Goal: Task Accomplishment & Management: Complete application form

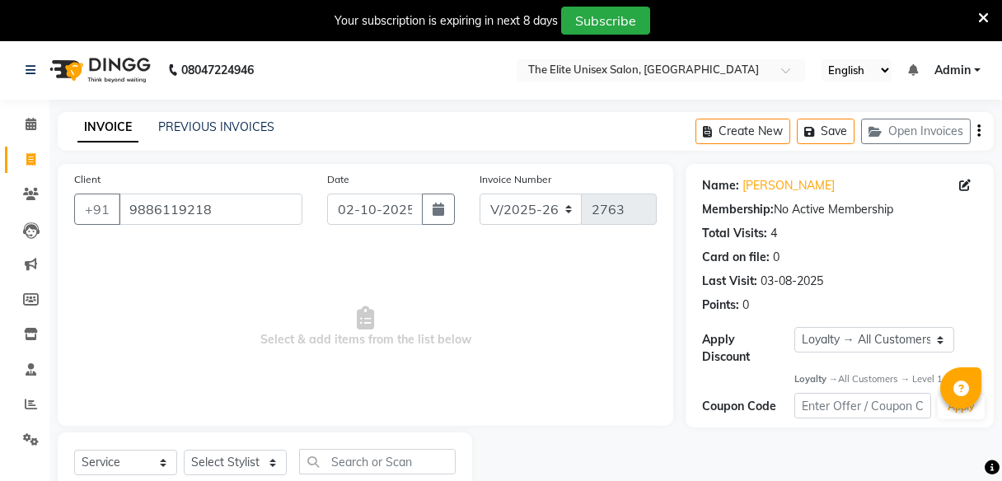
select select "7086"
select select "service"
select select "1: Object"
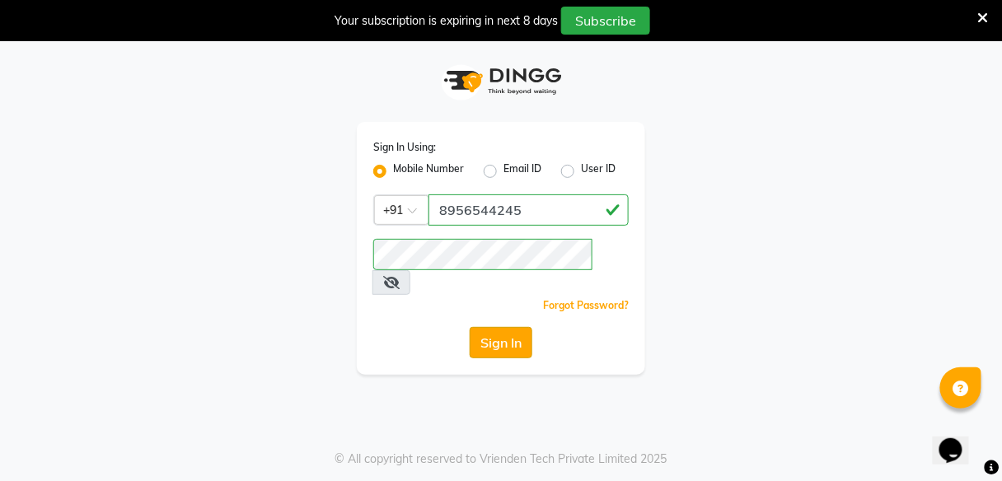
click at [507, 327] on button "Sign In" at bounding box center [500, 342] width 63 height 31
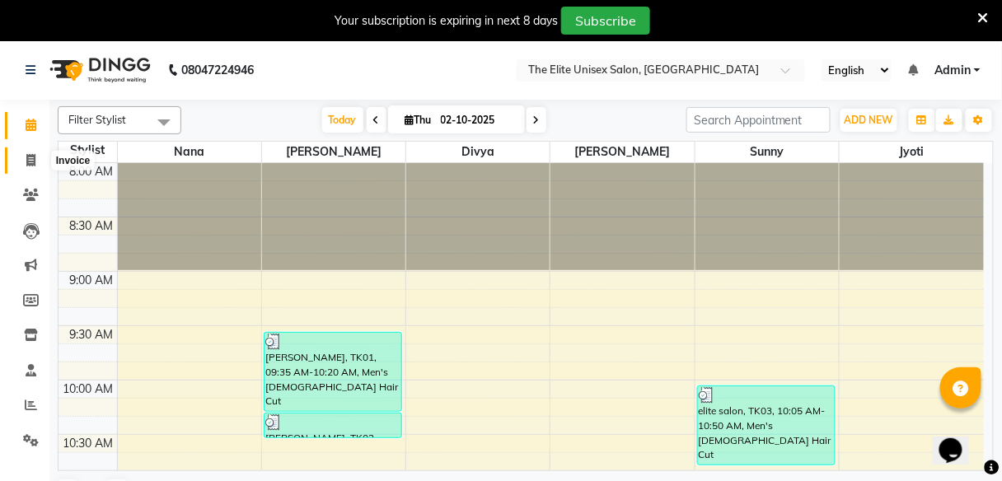
click at [26, 156] on icon at bounding box center [30, 160] width 9 height 12
select select "7086"
select select "service"
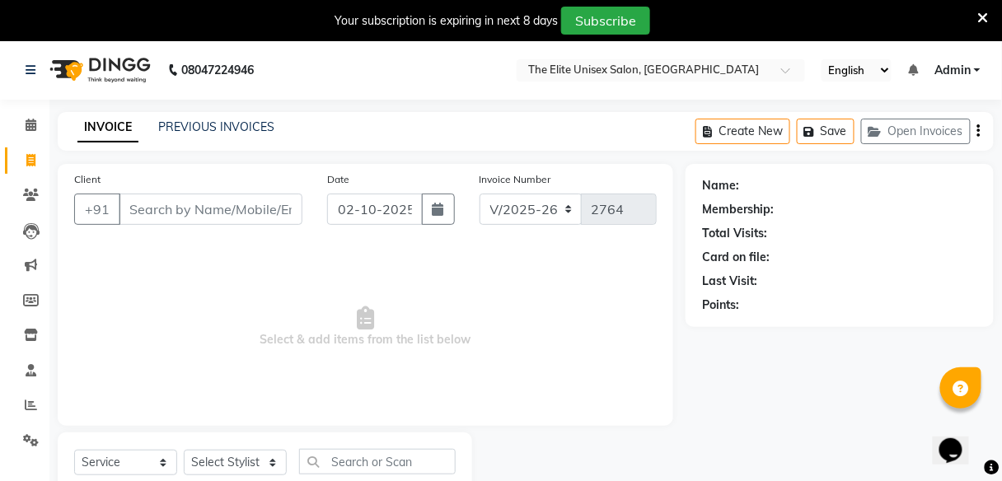
click at [201, 215] on input "Client" at bounding box center [211, 209] width 184 height 31
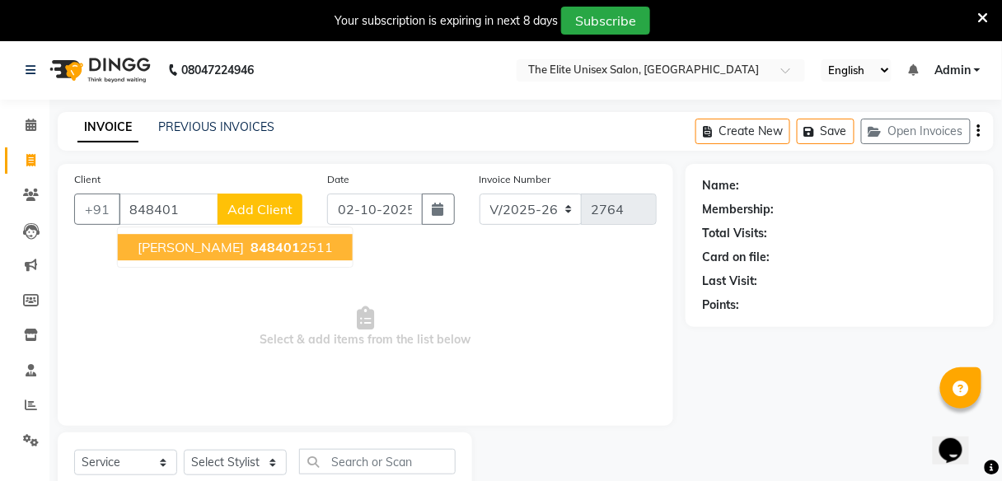
click at [247, 243] on ngb-highlight "848401 2511" at bounding box center [290, 247] width 86 height 16
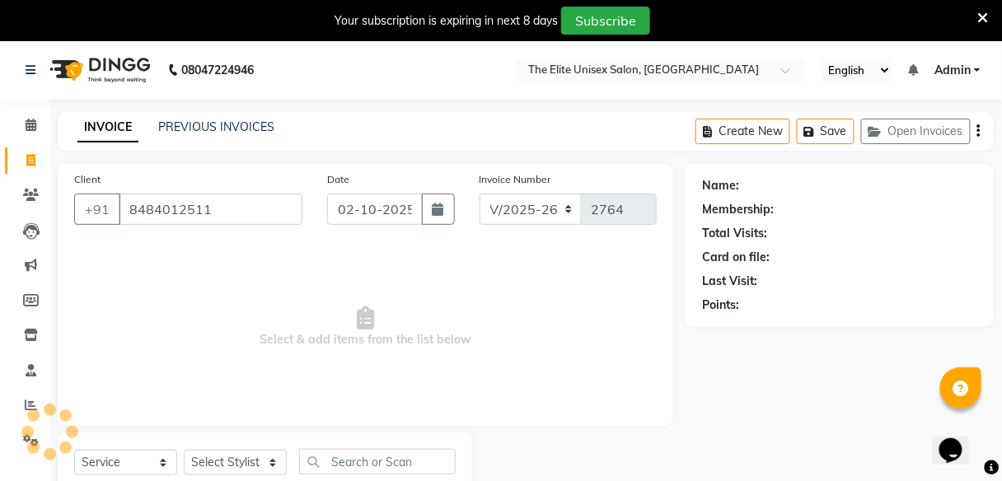
type input "8484012511"
select select "1: Object"
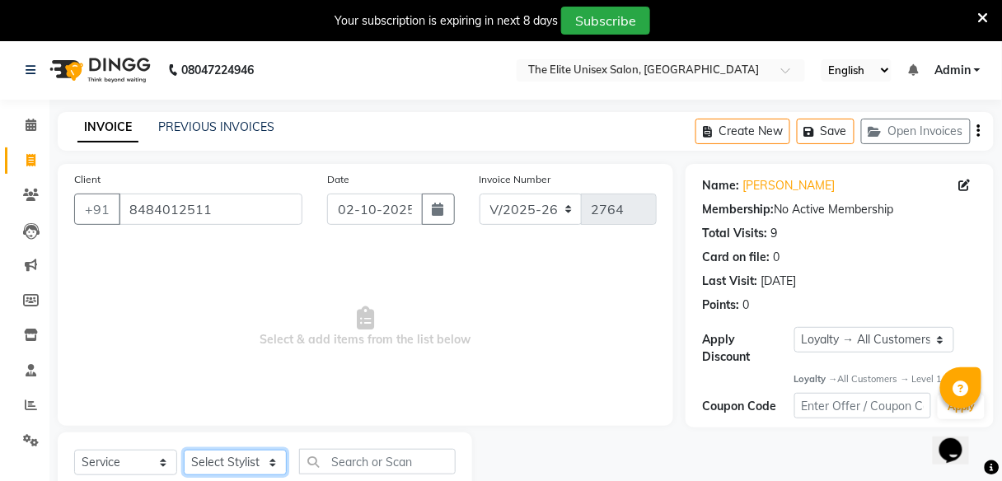
click at [231, 462] on select "Select Stylist Divya Jyoti Nana Rushab Shahrukh Sunny" at bounding box center [235, 463] width 103 height 26
select select "59553"
click at [184, 450] on select "Select Stylist Divya Jyoti Nana Rushab Shahrukh Sunny" at bounding box center [235, 463] width 103 height 26
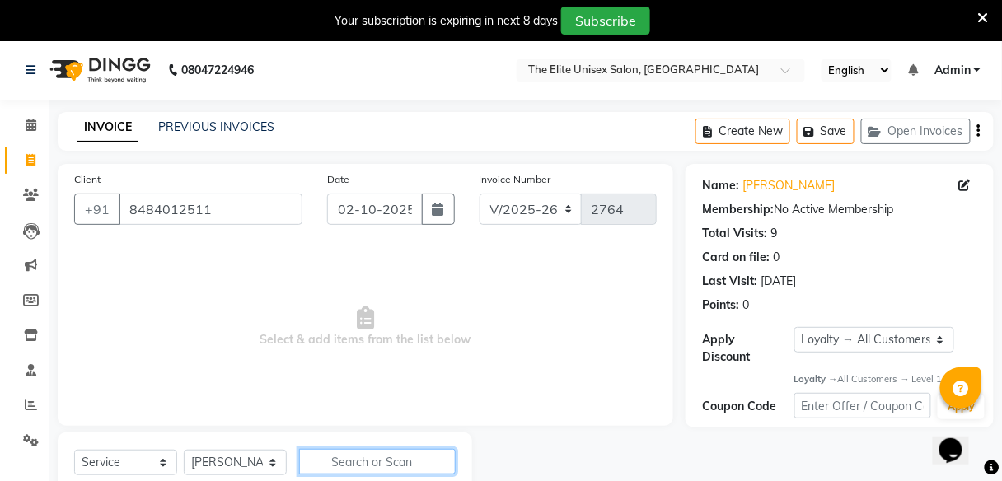
click at [349, 460] on input "text" at bounding box center [377, 462] width 156 height 26
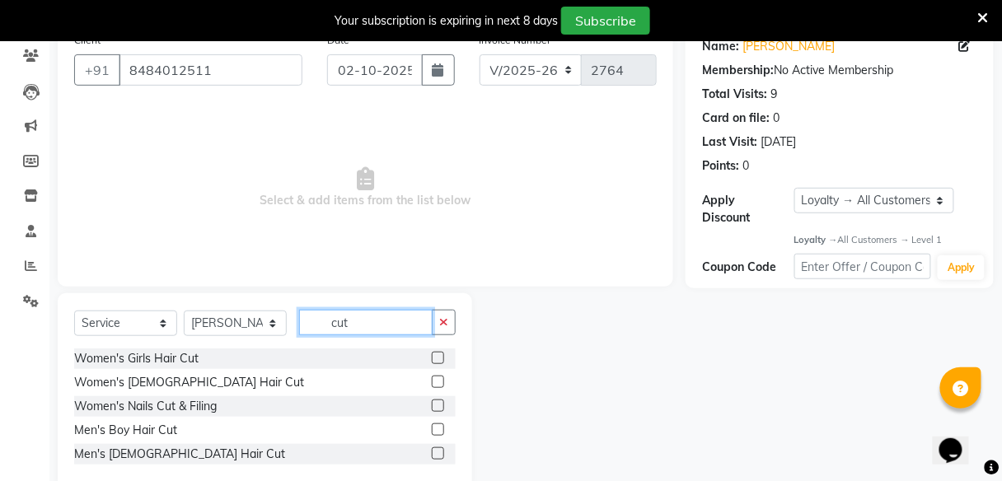
scroll to position [173, 0]
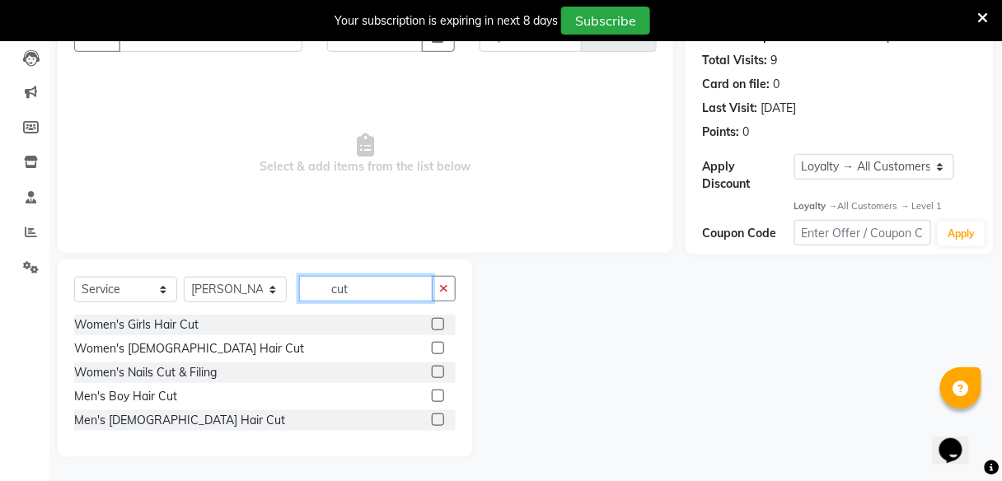
type input "cut"
click at [435, 418] on label at bounding box center [438, 419] width 12 height 12
click at [435, 418] on input "checkbox" at bounding box center [437, 420] width 11 height 11
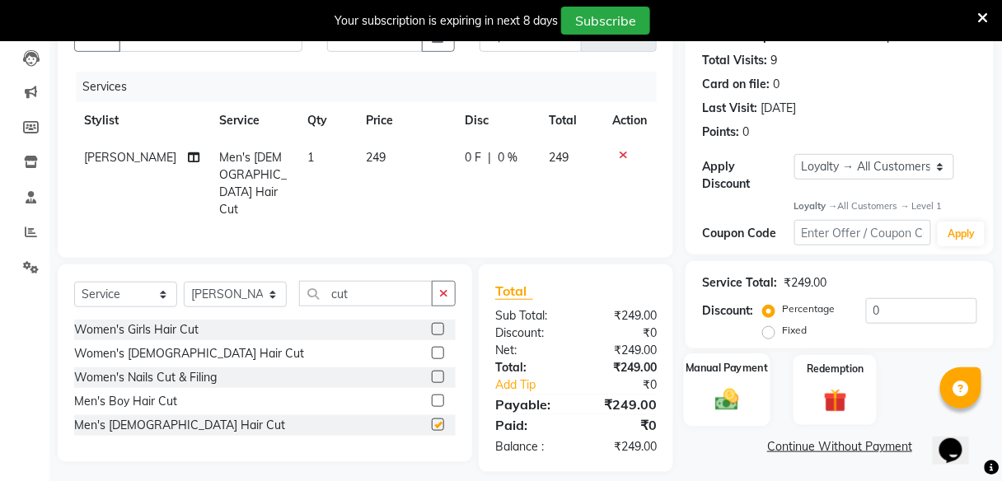
checkbox input "false"
click at [742, 393] on img at bounding box center [727, 400] width 39 height 28
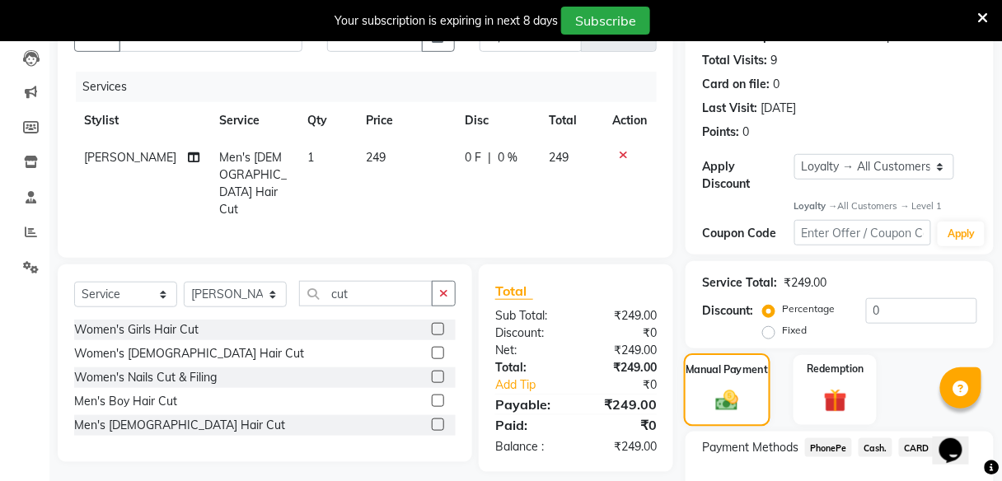
scroll to position [281, 0]
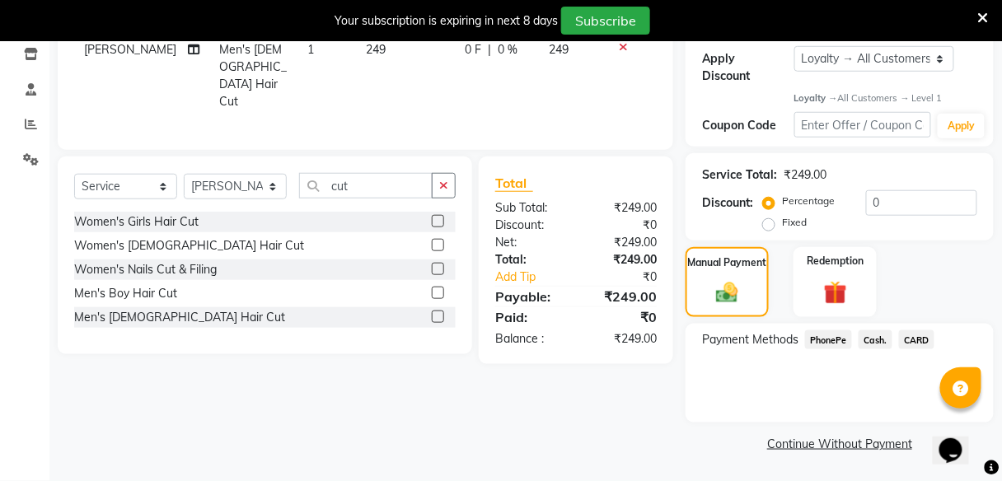
click at [826, 339] on span "PhonePe" at bounding box center [828, 339] width 47 height 19
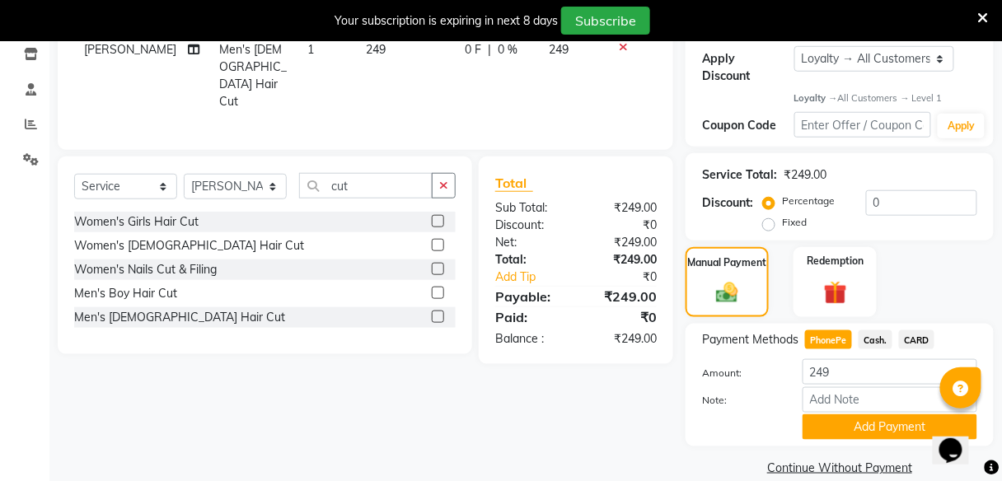
scroll to position [304, 0]
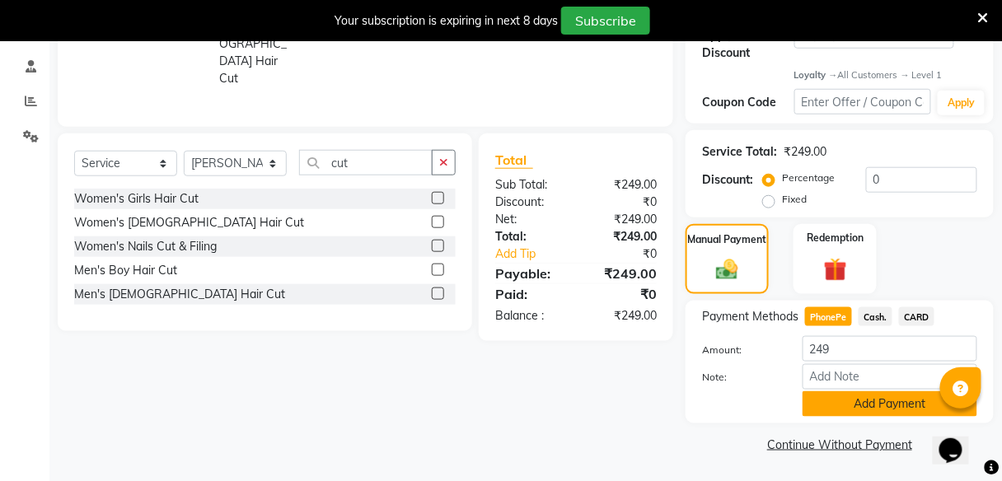
click at [862, 399] on button "Add Payment" at bounding box center [889, 404] width 175 height 26
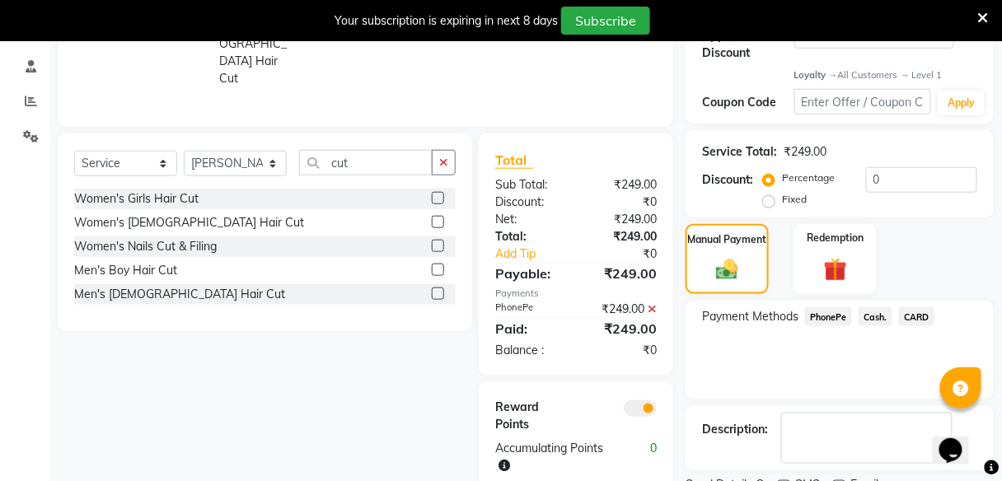
scroll to position [373, 0]
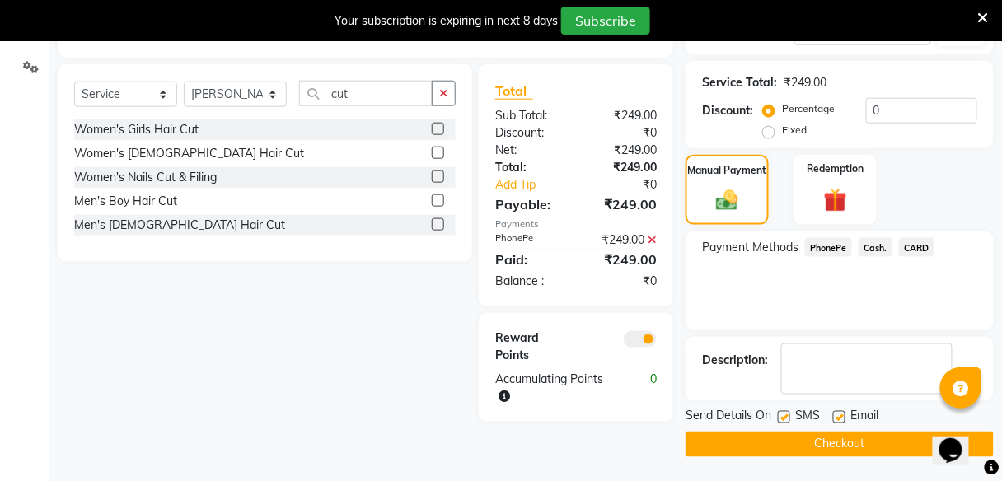
click at [870, 444] on button "Checkout" at bounding box center [839, 445] width 308 height 26
